Goal: Information Seeking & Learning: Learn about a topic

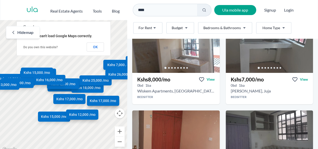
scroll to position [202, 0]
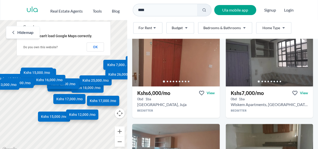
click at [213, 59] on icon "Go to the next property image" at bounding box center [214, 60] width 2 height 3
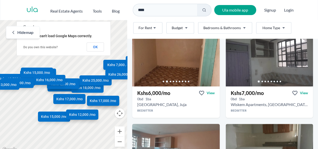
click at [213, 59] on icon "Go to the next property image" at bounding box center [214, 60] width 2 height 3
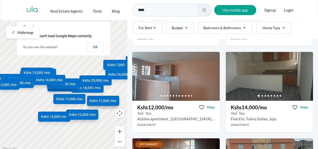
scroll to position [275, 0]
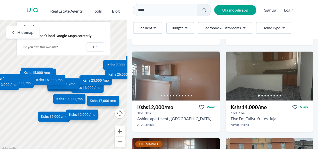
click at [303, 75] on link "Go to the next property image" at bounding box center [307, 74] width 8 height 8
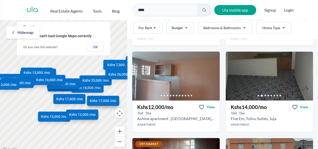
click at [303, 75] on link "Go to the next property image" at bounding box center [307, 74] width 8 height 8
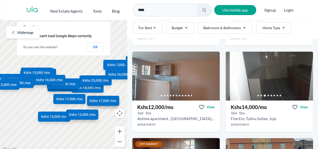
click at [306, 73] on link "Go to the next property image" at bounding box center [307, 74] width 8 height 8
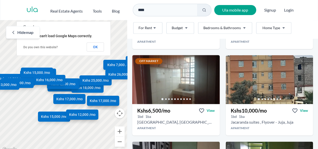
scroll to position [359, 0]
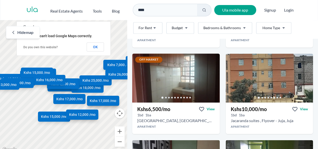
click at [303, 75] on link "Go to the next property image" at bounding box center [307, 76] width 8 height 8
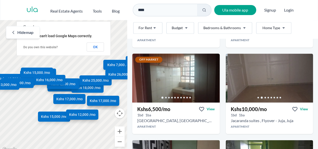
click at [303, 75] on link "Go to the next property image" at bounding box center [307, 76] width 8 height 8
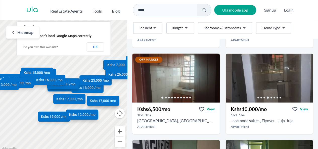
scroll to position [363, 0]
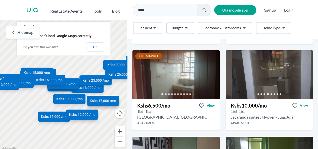
click at [305, 73] on icon "Go to the next property image" at bounding box center [307, 73] width 4 height 4
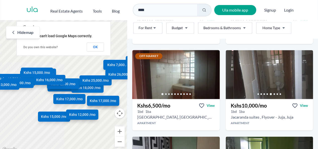
click at [305, 73] on icon "Go to the next property image" at bounding box center [307, 73] width 4 height 4
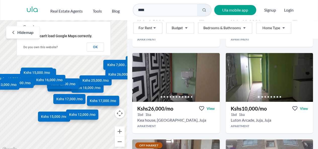
scroll to position [446, 0]
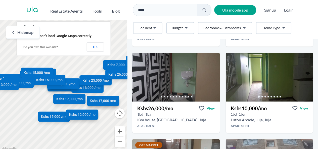
click at [305, 74] on icon "Go to the next property image" at bounding box center [307, 75] width 4 height 4
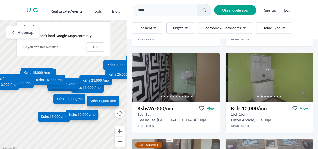
click at [188, 27] on html "Are you a real estate agent? Reach more buyers and renters. Sign up Ula Homes A…" at bounding box center [159, 76] width 318 height 153
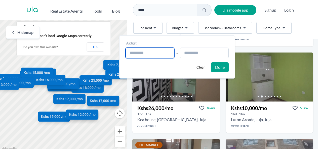
click at [164, 51] on input "text" at bounding box center [149, 53] width 49 height 11
type input "**********"
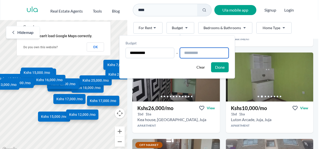
click at [186, 55] on input "text" at bounding box center [204, 53] width 49 height 11
type input "**********"
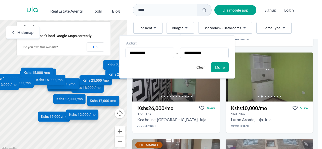
click at [220, 67] on button "Done" at bounding box center [220, 67] width 18 height 10
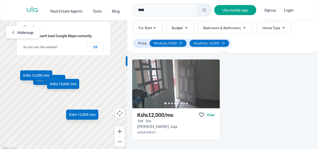
scroll to position [192, 0]
click at [210, 82] on link "Go to the next property image" at bounding box center [214, 82] width 8 height 8
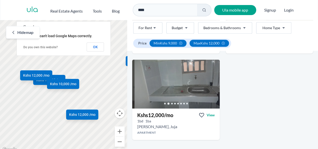
click at [210, 82] on link "Go to the next property image" at bounding box center [214, 82] width 8 height 8
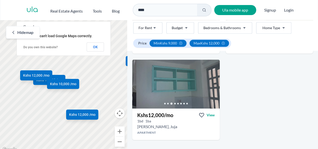
click at [224, 42] on icon at bounding box center [223, 43] width 4 height 4
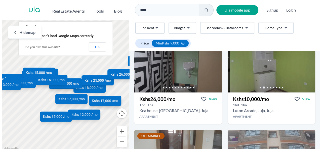
scroll to position [210, 0]
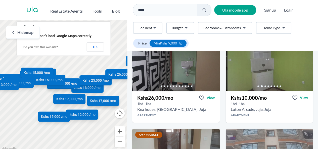
click at [272, 30] on html "Are you a real estate agent? Reach more buyers and renters. Sign up Ula Homes A…" at bounding box center [159, 76] width 318 height 153
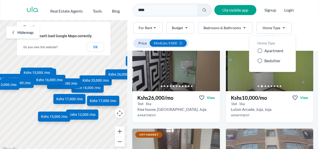
click at [270, 62] on span "Bedsitter" at bounding box center [272, 61] width 16 height 6
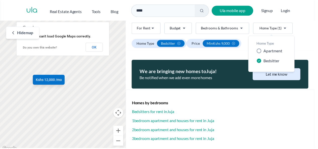
scroll to position [132, 0]
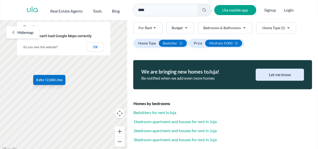
click at [181, 43] on html "Are you a real estate agent? Reach more buyers and renters. Sign up Ula Homes A…" at bounding box center [159, 76] width 318 height 153
click at [236, 43] on icon at bounding box center [236, 43] width 4 height 4
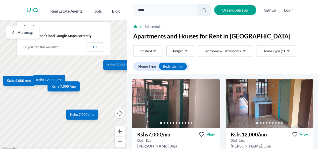
click at [182, 67] on icon at bounding box center [180, 66] width 3 height 3
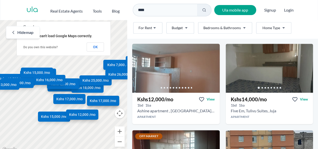
scroll to position [282, 0]
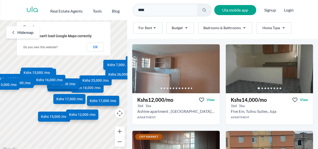
click at [303, 65] on link "Go to the next property image" at bounding box center [307, 67] width 8 height 8
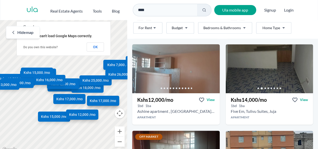
click at [303, 65] on link "Go to the next property image" at bounding box center [307, 67] width 8 height 8
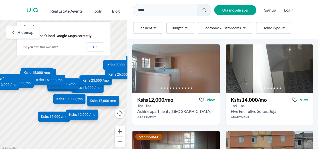
click at [303, 65] on link "Go to the next property image" at bounding box center [307, 67] width 8 height 8
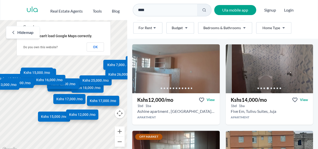
click at [303, 65] on link "Go to the next property image" at bounding box center [307, 67] width 8 height 8
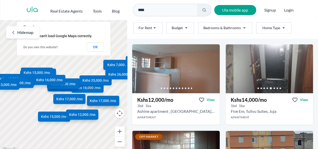
click at [303, 65] on link "Go to the next property image" at bounding box center [307, 67] width 8 height 8
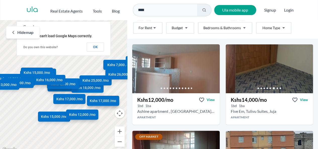
click at [303, 65] on link "Go to the next property image" at bounding box center [307, 67] width 8 height 8
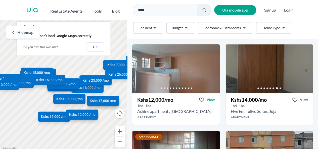
click at [303, 65] on link "Go to the next property image" at bounding box center [307, 67] width 8 height 8
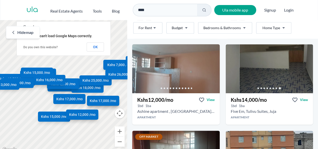
click at [303, 65] on link "Go to the next property image" at bounding box center [307, 67] width 8 height 8
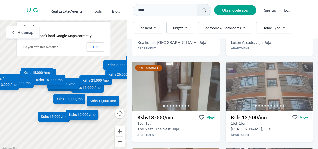
scroll to position [525, 0]
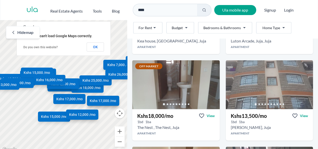
click at [305, 83] on icon "Go to the next property image" at bounding box center [307, 83] width 4 height 4
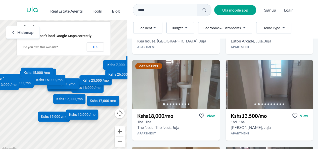
click at [305, 83] on icon "Go to the next property image" at bounding box center [307, 83] width 4 height 4
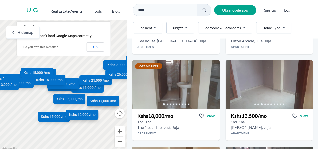
click at [305, 83] on icon "Go to the next property image" at bounding box center [307, 83] width 4 height 4
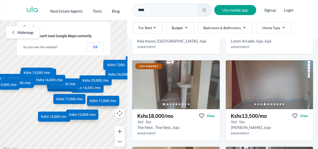
click at [305, 83] on icon "Go to the next property image" at bounding box center [307, 83] width 4 height 4
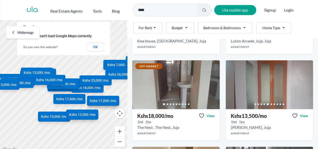
click at [305, 83] on icon "Go to the next property image" at bounding box center [307, 83] width 4 height 4
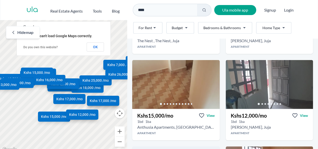
scroll to position [612, 0]
click at [304, 85] on link "Go to the next property image" at bounding box center [307, 83] width 8 height 8
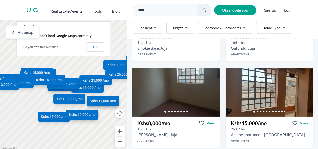
scroll to position [784, 0]
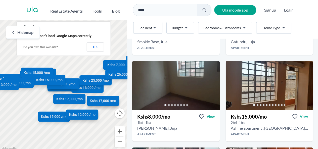
click at [213, 84] on icon "Go to the next property image" at bounding box center [214, 84] width 4 height 4
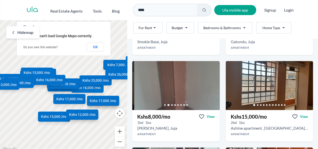
click at [213, 84] on icon "Go to the next property image" at bounding box center [214, 84] width 4 height 4
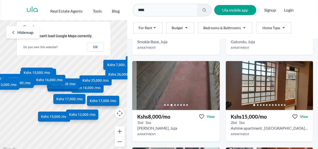
click at [213, 84] on icon "Go to the next property image" at bounding box center [214, 84] width 4 height 4
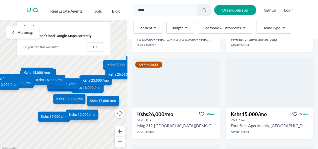
scroll to position [960, 0]
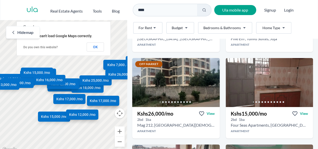
click at [213, 80] on icon "Go to the next property image" at bounding box center [214, 80] width 2 height 3
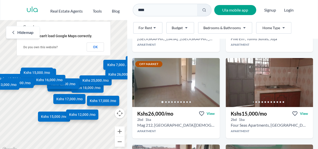
click at [213, 80] on icon "Go to the next property image" at bounding box center [214, 80] width 2 height 3
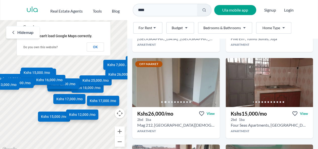
click at [213, 80] on icon "Go to the next property image" at bounding box center [214, 80] width 2 height 3
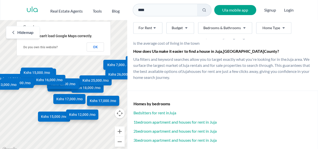
scroll to position [4, 0]
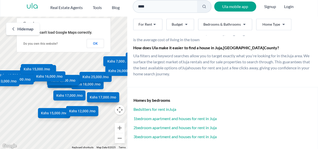
click at [160, 109] on h3 "Bedsitters for rent in [GEOGRAPHIC_DATA]" at bounding box center [222, 109] width 178 height 6
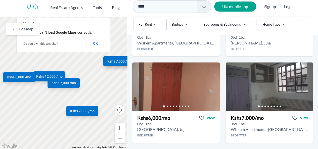
scroll to position [279, 0]
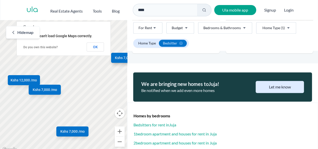
scroll to position [291, 0]
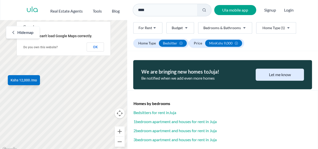
scroll to position [4, 0]
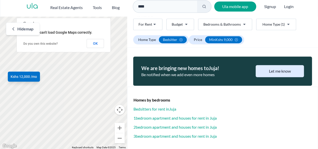
click at [160, 109] on h3 "Bedsitters for rent in [GEOGRAPHIC_DATA]" at bounding box center [222, 109] width 178 height 6
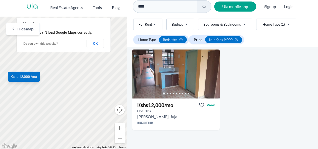
scroll to position [25, 0]
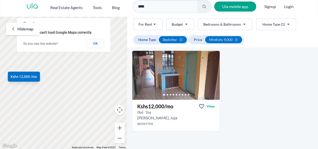
click at [212, 70] on link "Go to the next property image" at bounding box center [214, 74] width 8 height 8
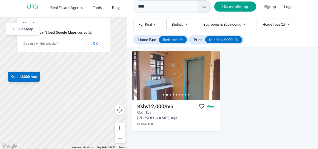
click at [212, 70] on link "Go to the next property image" at bounding box center [214, 74] width 8 height 8
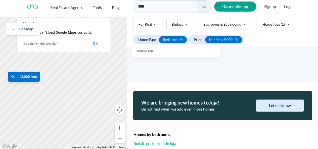
scroll to position [132, 0]
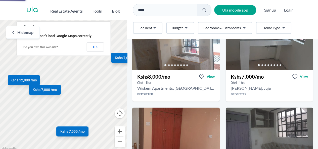
scroll to position [120, 0]
